Goal: Find specific page/section: Find specific page/section

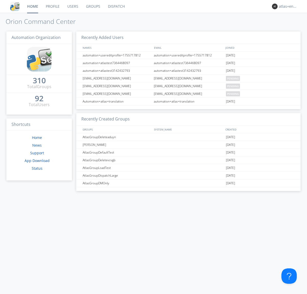
click at [116, 6] on link "Dispatch" at bounding box center [116, 6] width 25 height 13
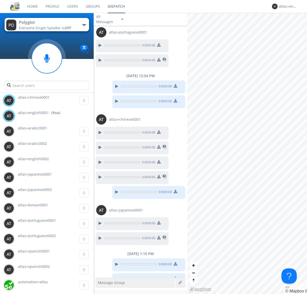
scroll to position [188, 0]
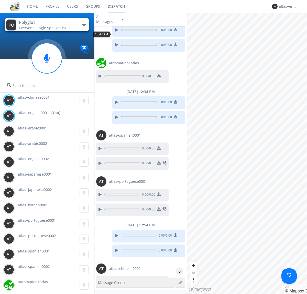
scroll to position [541, 0]
click at [178, 271] on div "^" at bounding box center [180, 271] width 8 height 8
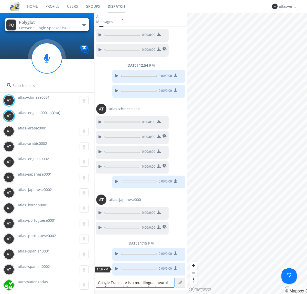
scroll to position [7, 0]
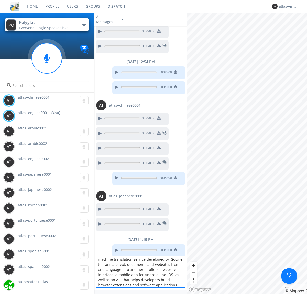
type textarea "Google Translate is a multilingual neural machine translation service developed…"
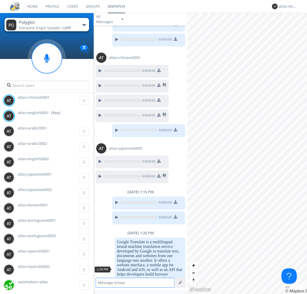
scroll to position [763, 0]
